Goal: Transaction & Acquisition: Purchase product/service

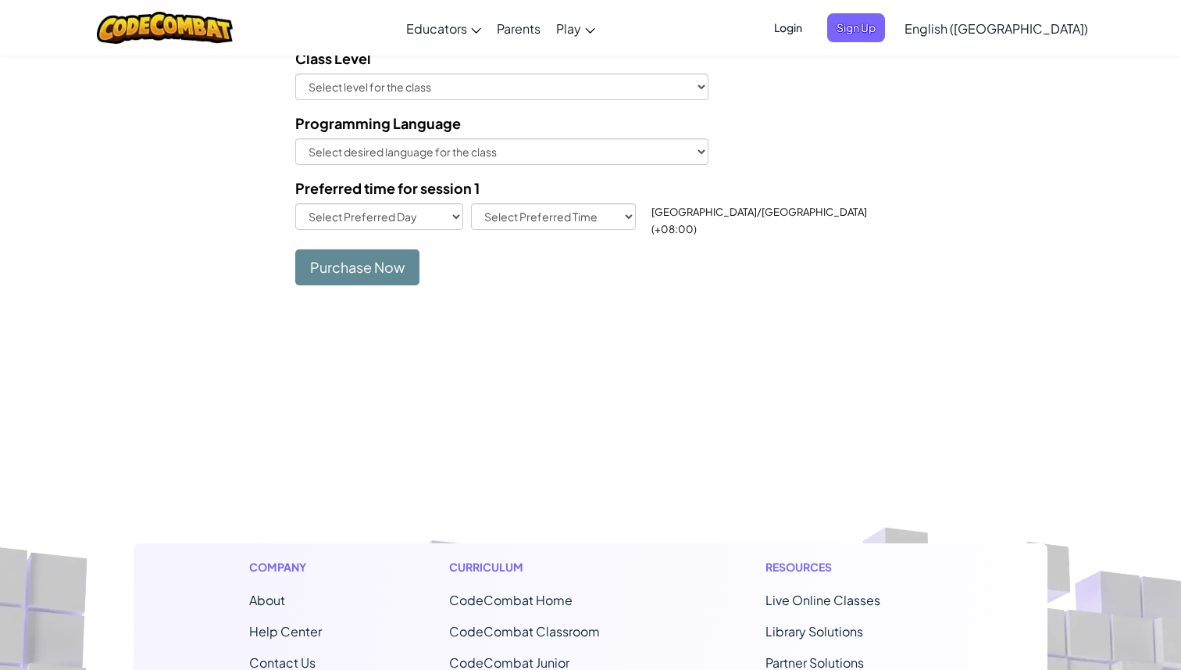
scroll to position [1172, 0]
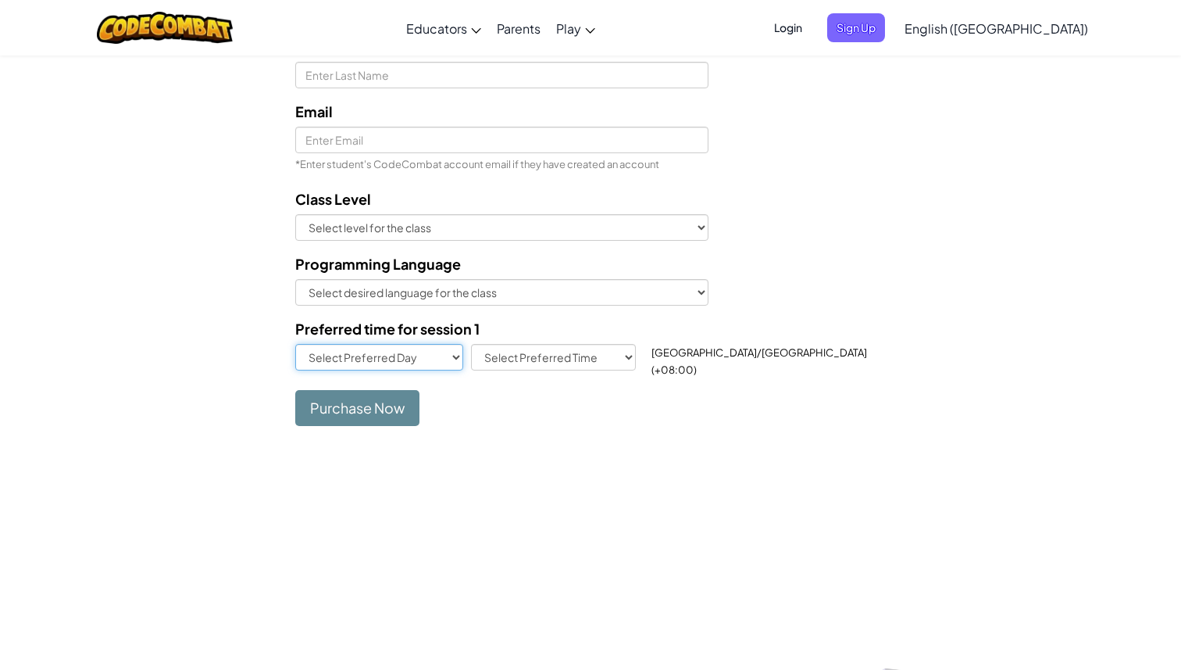
click at [446, 351] on select "Select Preferred Day [DATE] [DATE] [DATE] [DATE] [DATE] [DATE] [DATE]" at bounding box center [379, 357] width 168 height 27
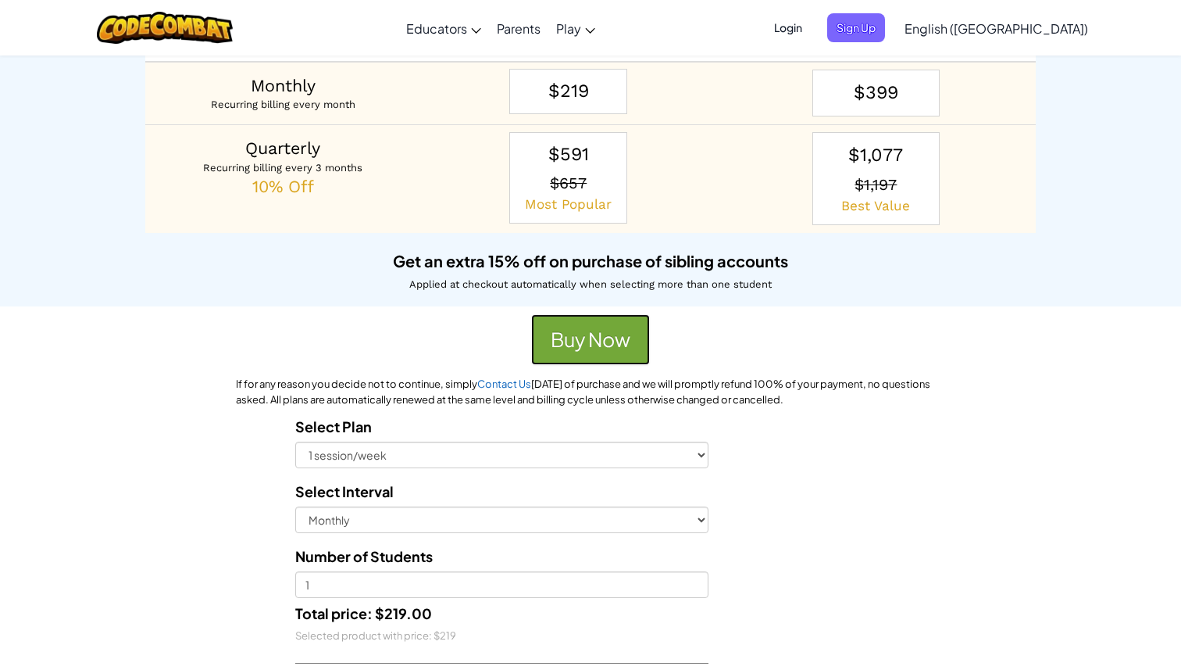
click at [588, 339] on button "Buy Now" at bounding box center [590, 340] width 119 height 52
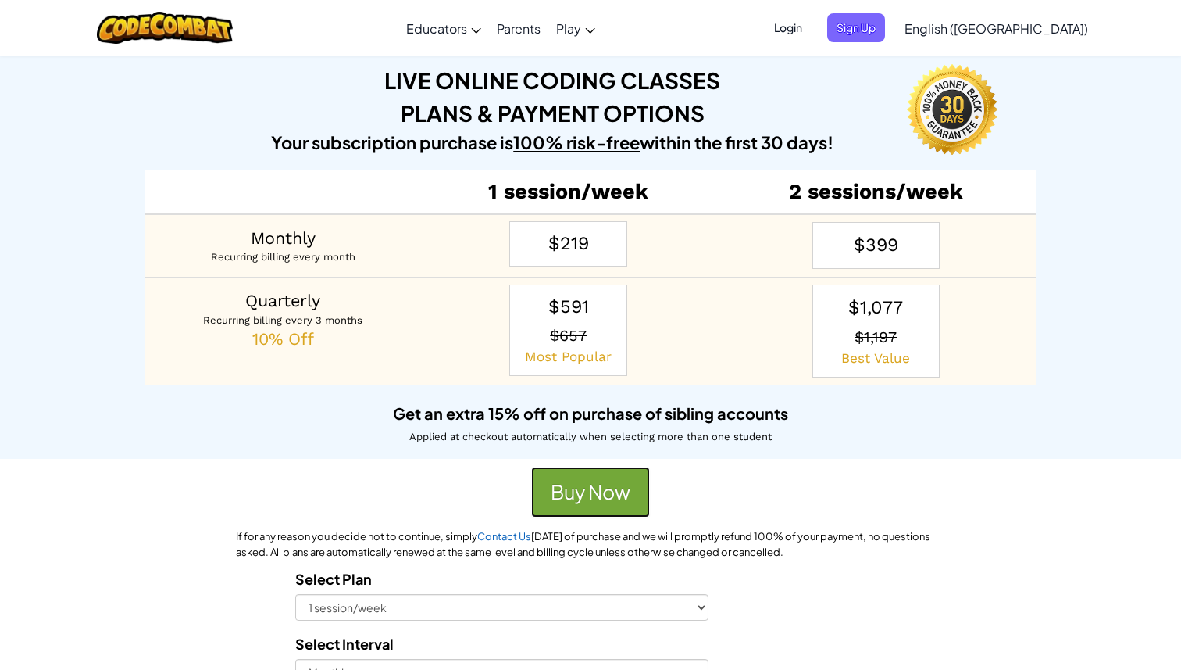
scroll to position [0, 0]
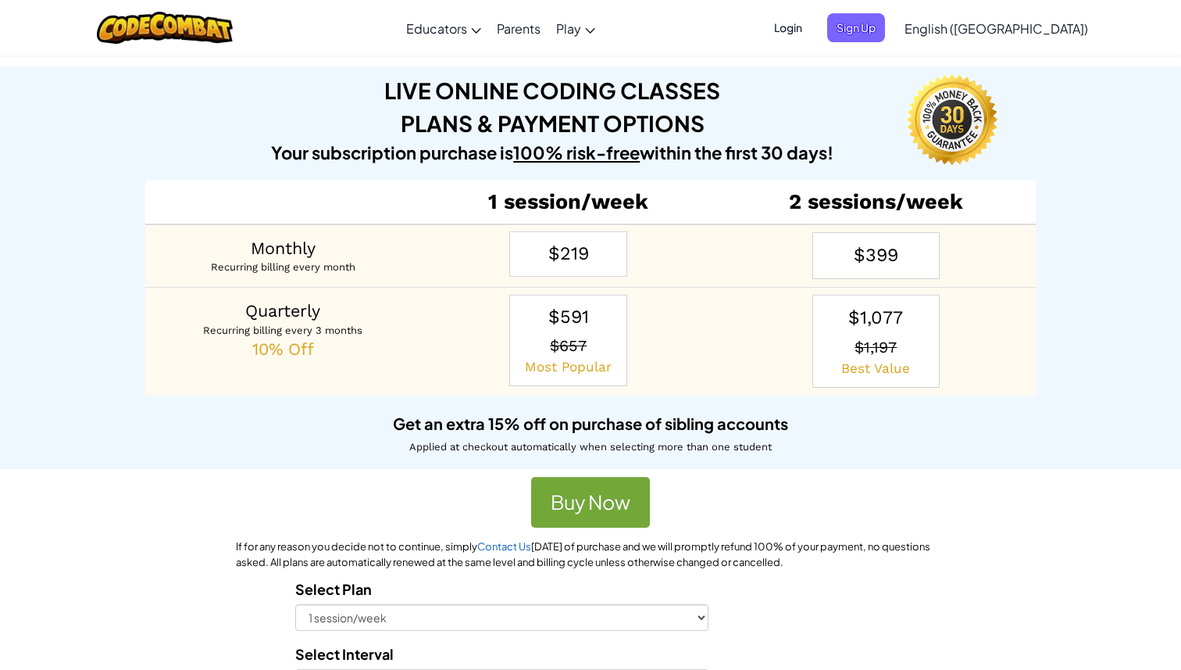
click at [582, 153] on u "100% risk-free" at bounding box center [576, 152] width 127 height 22
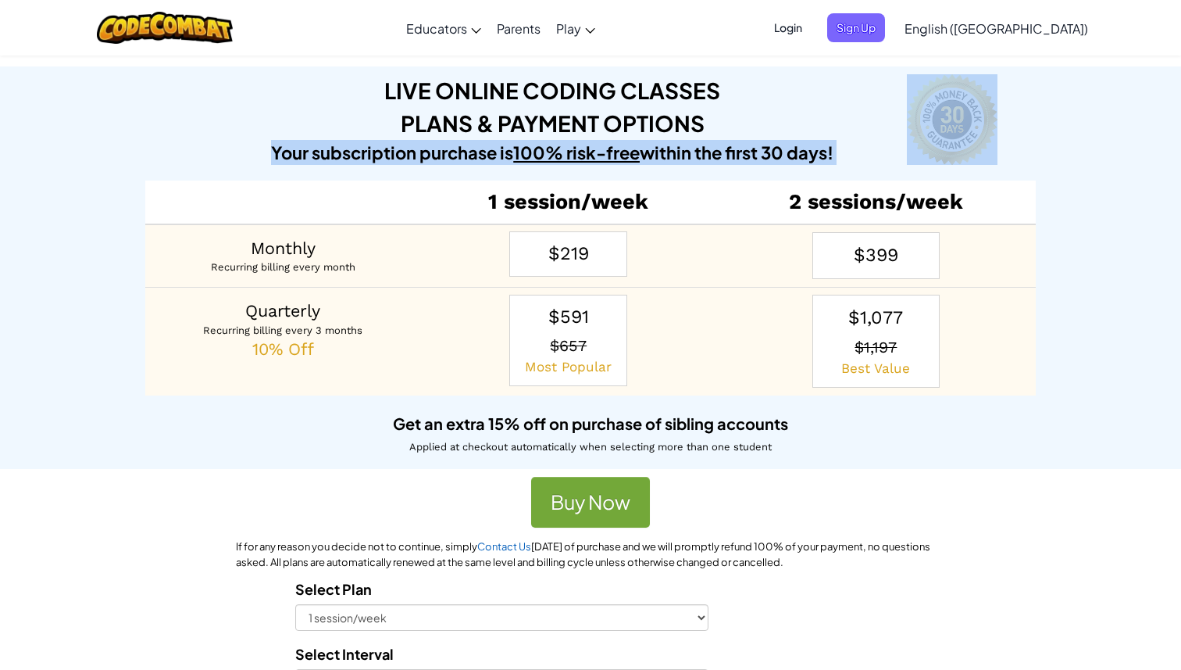
click at [582, 153] on u "100% risk-free" at bounding box center [576, 152] width 127 height 22
click at [582, 154] on u "100% risk-free" at bounding box center [576, 152] width 127 height 22
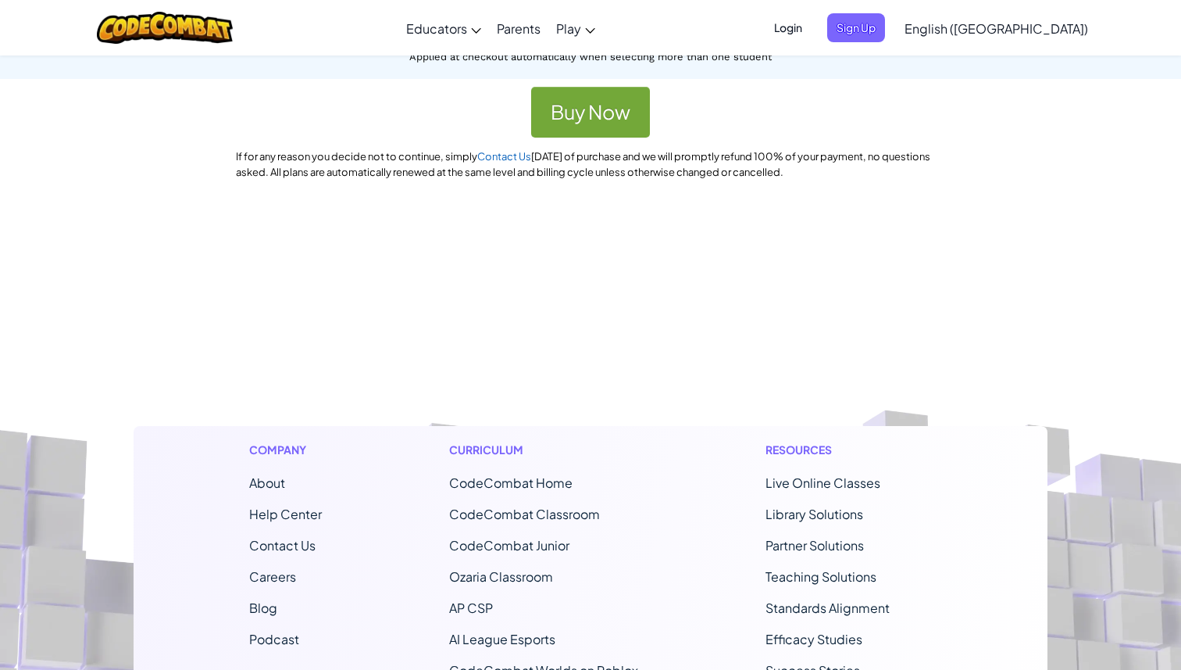
scroll to position [472, 0]
